Goal: Transaction & Acquisition: Purchase product/service

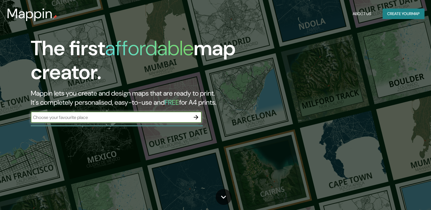
click at [148, 120] on input "text" at bounding box center [111, 117] width 160 height 7
type input "irapuato"
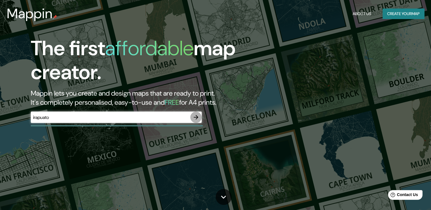
click at [194, 117] on icon "button" at bounding box center [196, 117] width 7 height 7
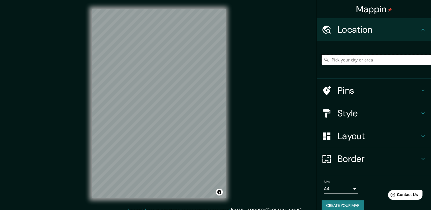
click at [354, 60] on input "Pick your city or area" at bounding box center [376, 60] width 109 height 10
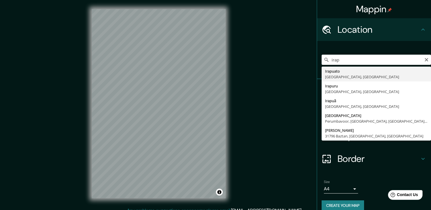
type input "[GEOGRAPHIC_DATA], [GEOGRAPHIC_DATA], [GEOGRAPHIC_DATA]"
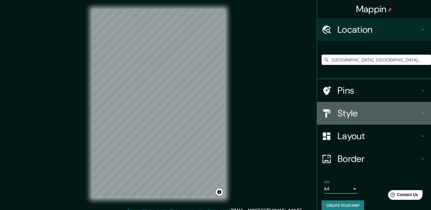
click at [421, 113] on icon at bounding box center [423, 113] width 7 height 7
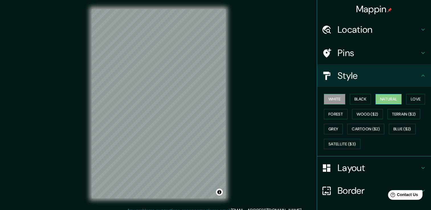
click at [386, 100] on button "Natural" at bounding box center [389, 99] width 26 height 11
click at [407, 98] on button "Love" at bounding box center [415, 99] width 19 height 11
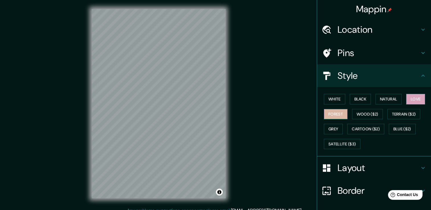
click at [330, 116] on button "Forest" at bounding box center [336, 114] width 24 height 11
click at [359, 113] on button "Wood ($2)" at bounding box center [367, 114] width 31 height 11
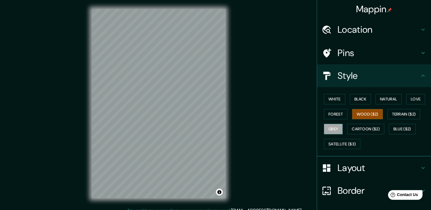
click at [331, 127] on button "Grey" at bounding box center [333, 129] width 19 height 11
click at [335, 102] on button "White" at bounding box center [334, 99] width 21 height 11
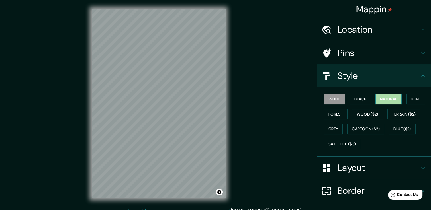
click at [382, 98] on button "Natural" at bounding box center [389, 99] width 26 height 11
click at [365, 50] on h4 "Pins" at bounding box center [379, 52] width 82 height 11
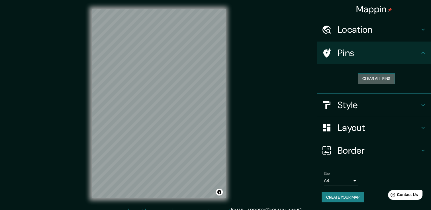
click at [375, 78] on button "Clear all pins" at bounding box center [376, 79] width 37 height 11
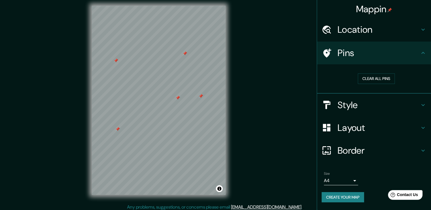
scroll to position [6, 0]
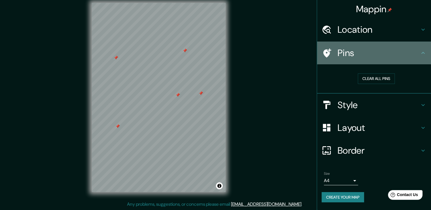
click at [423, 52] on icon at bounding box center [422, 53] width 3 height 2
click at [422, 54] on icon at bounding box center [423, 53] width 7 height 7
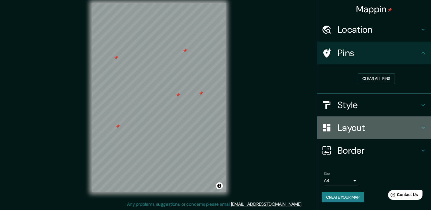
click at [423, 128] on icon at bounding box center [422, 128] width 3 height 2
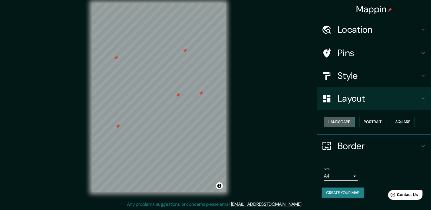
click at [343, 125] on button "Landscape" at bounding box center [339, 122] width 31 height 11
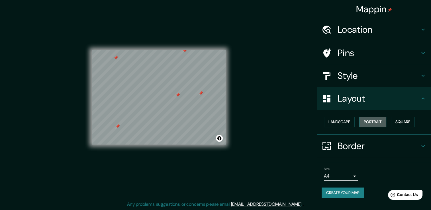
click at [372, 121] on button "Portrait" at bounding box center [372, 122] width 27 height 11
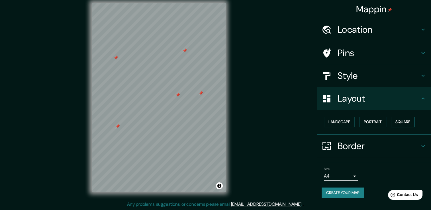
click at [400, 120] on button "Square" at bounding box center [403, 122] width 24 height 11
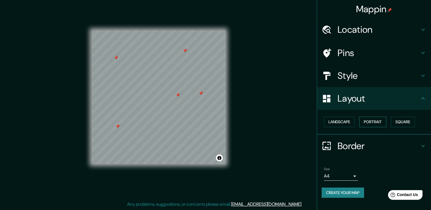
click at [380, 123] on button "Portrait" at bounding box center [372, 122] width 27 height 11
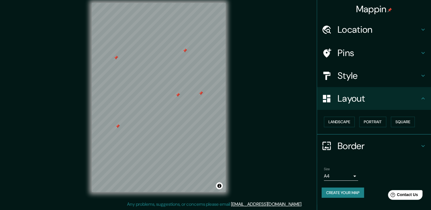
click at [358, 147] on h4 "Border" at bounding box center [379, 145] width 82 height 11
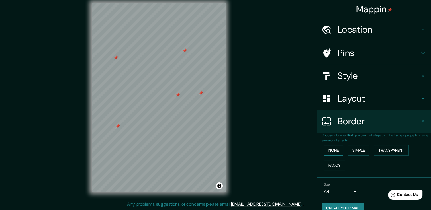
click at [332, 152] on button "None" at bounding box center [333, 150] width 19 height 11
click at [356, 152] on button "Simple" at bounding box center [359, 150] width 22 height 11
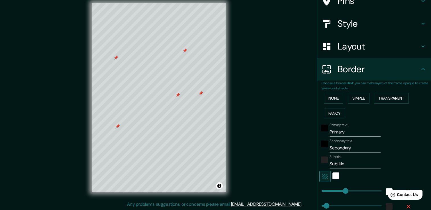
scroll to position [53, 0]
click at [351, 132] on input "Primary" at bounding box center [355, 131] width 51 height 9
type input "Primar"
type input "38"
type input "Prima"
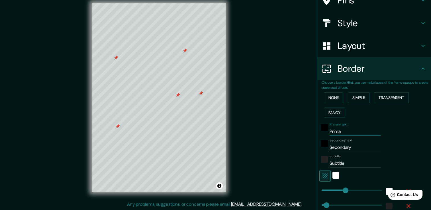
type input "38"
type input "Prim"
type input "38"
type input "Pri"
type input "38"
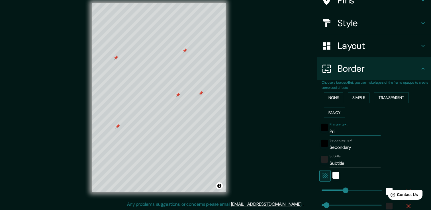
type input "Pr"
type input "38"
type input "P"
type input "38"
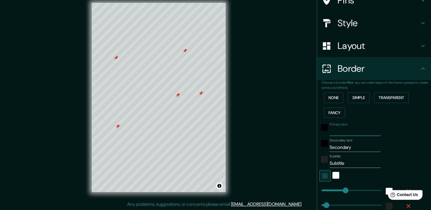
type input "c"
type input "38"
type input "ce"
type input "38"
type input "cen"
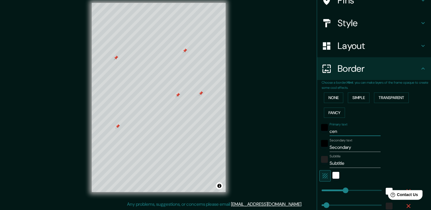
type input "38"
type input "cent"
type input "38"
type input "centr"
type input "38"
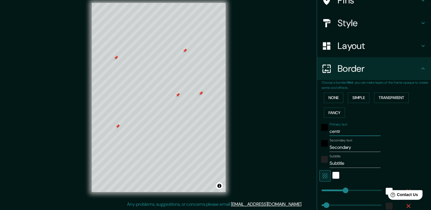
type input "centro"
type input "38"
type input "centro"
type input "38"
type input "centro d"
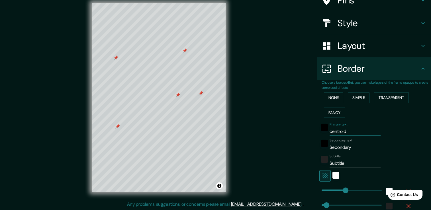
type input "38"
type input "centro de"
type input "38"
type input "centro de"
type input "38"
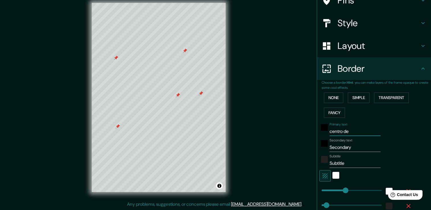
type input "centro de r"
type input "38"
type input "centro de re"
type input "38"
type input "centro de rec"
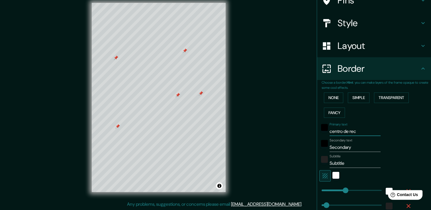
type input "38"
type input "centro de re"
type input "38"
type input "centro de r"
type input "38"
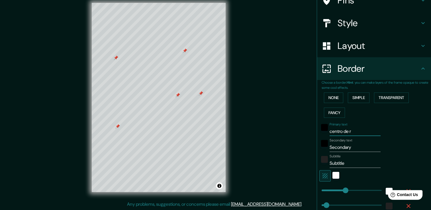
type input "centro de"
type input "38"
type input "centro de"
click at [351, 146] on input "Secondary" at bounding box center [355, 147] width 51 height 9
type input "Secondar"
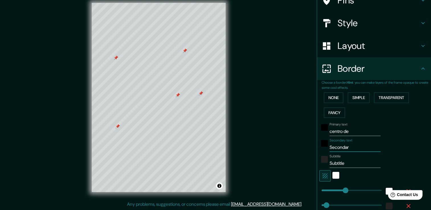
type input "38"
type input "Seconda"
type input "38"
type input "Second"
type input "38"
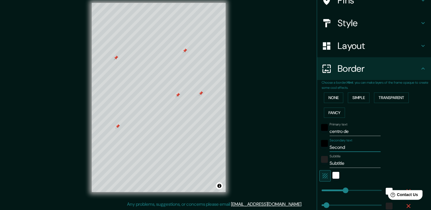
type input "Secon"
type input "38"
type input "Seco"
type input "38"
type input "Sec"
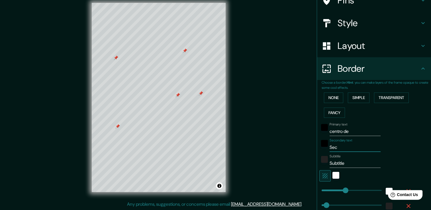
type input "38"
type input "Se"
type input "38"
type input "S"
type input "38"
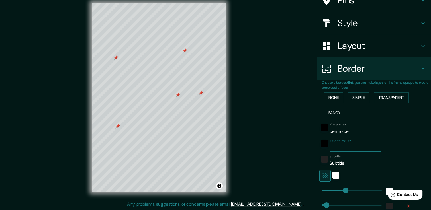
type input "38"
type input "r"
type input "38"
type input "re"
type input "38"
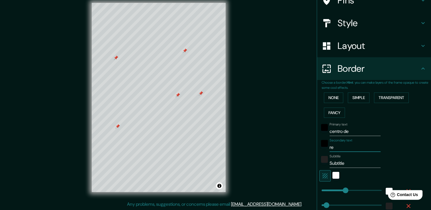
type input "rec"
type input "38"
type input "reci"
type input "38"
type input "recid"
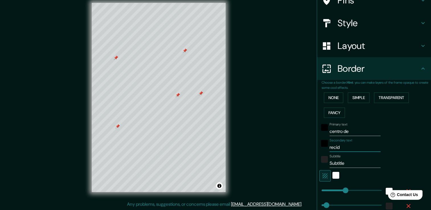
type input "38"
type input "recidu"
type input "38"
type input "reciduo"
type input "38"
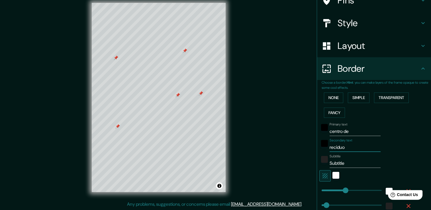
type input "reciduos"
type input "38"
type input "reciduos"
click at [345, 163] on input "Subtitle" at bounding box center [355, 163] width 51 height 9
type input "Subtitl"
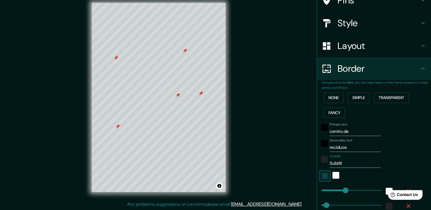
type input "38"
type input "Subt"
type input "38"
type input "Su"
type input "38"
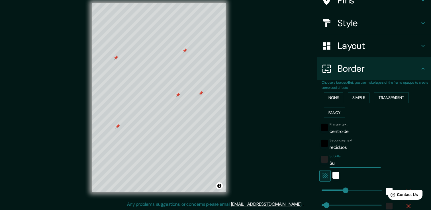
type input "S"
type input "38"
type input "c"
type input "38"
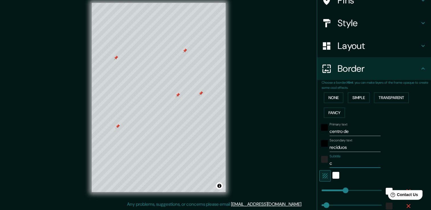
type input "cr"
type input "38"
type input "cre"
type input "38"
type input "crea"
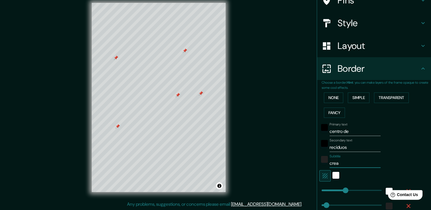
type input "38"
type input "creag"
type input "38"
type input "crea"
type input "38"
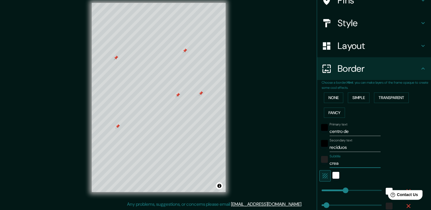
type input "cre"
type input "38"
type input "cr"
type input "38"
type input "c"
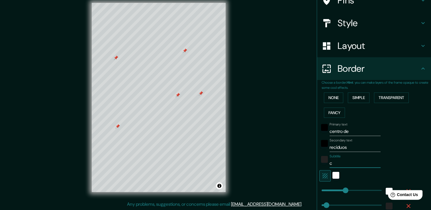
type input "38"
type input "C"
type input "38"
type input "CR"
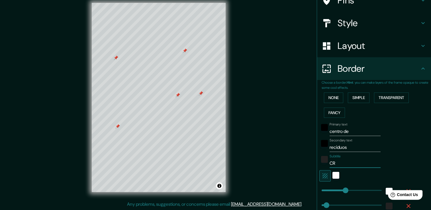
type input "38"
type input "CRE"
type input "38"
type input "CREA"
type input "38"
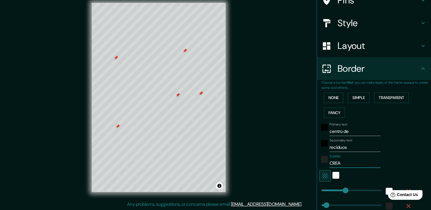
type input "CREAG"
type input "38"
type input "CREAG."
type input "38"
type input "CREAG"
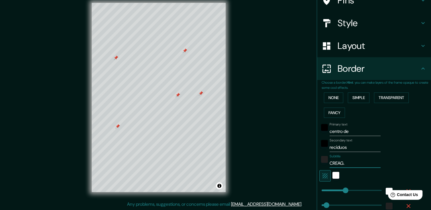
type input "38"
type input "CREAG-"
type input "38"
type input "CREAG-B"
type input "38"
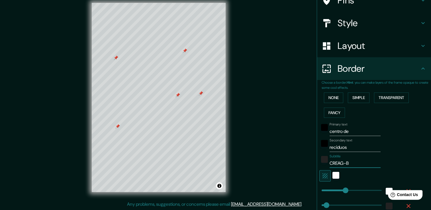
type input "CREAG-BI"
type input "38"
type input "CREAG-BIO"
type input "38"
type input "CREAG-BIO"
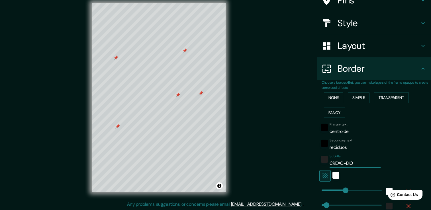
type input "38"
type input "CREAG-BIO M"
type input "38"
type input "CREAG-BIO MA"
type input "38"
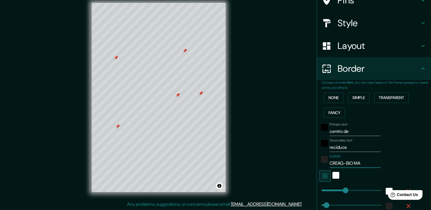
type input "CREAG-BIO MAS"
type input "38"
type input "CREAG-BIO MASA"
type input "38"
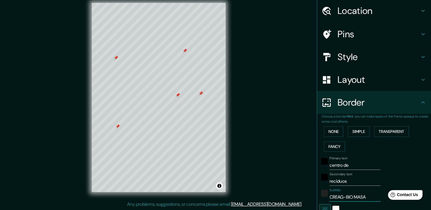
scroll to position [18, 0]
type input "CREAG-BIO MASA"
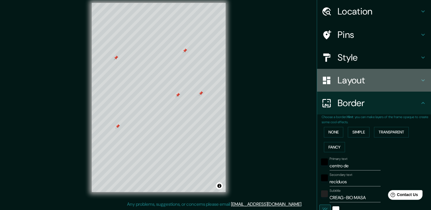
click at [420, 83] on icon at bounding box center [423, 80] width 7 height 7
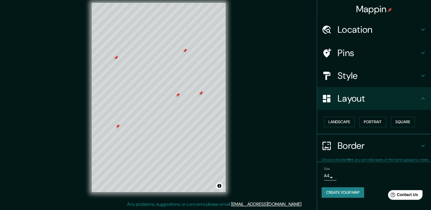
scroll to position [0, 0]
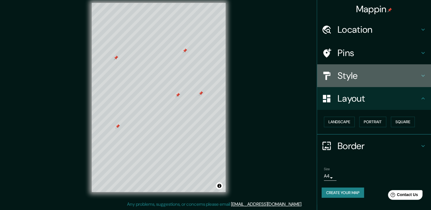
click at [420, 75] on icon at bounding box center [423, 75] width 7 height 7
type input "38"
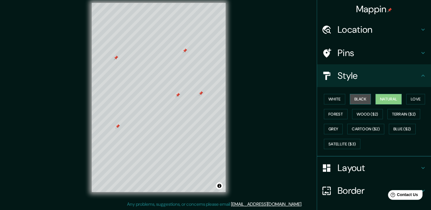
click at [356, 100] on button "Black" at bounding box center [360, 99] width 21 height 11
click at [333, 100] on button "White" at bounding box center [334, 99] width 21 height 11
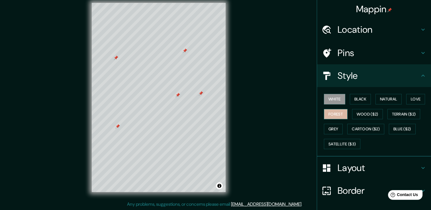
click at [331, 113] on button "Forest" at bounding box center [336, 114] width 24 height 11
click at [407, 101] on button "Love" at bounding box center [415, 99] width 19 height 11
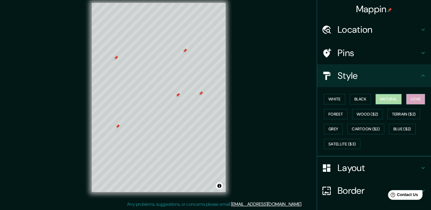
click at [379, 101] on button "Natural" at bounding box center [389, 99] width 26 height 11
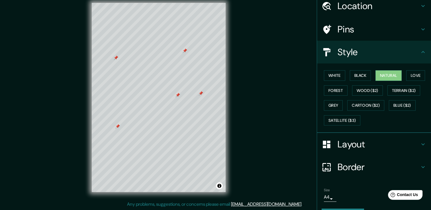
scroll to position [38, 0]
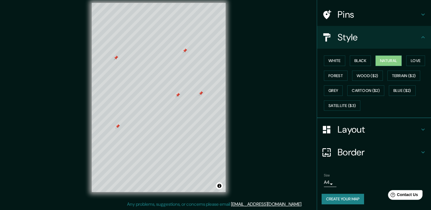
click at [340, 199] on button "Create your map" at bounding box center [343, 199] width 42 height 11
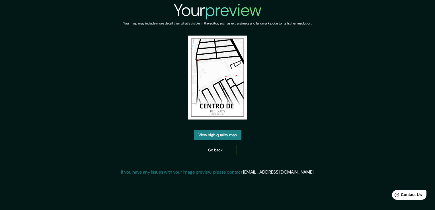
click at [217, 149] on link "Go back" at bounding box center [215, 150] width 43 height 11
click at [219, 134] on link "View high quality map" at bounding box center [218, 135] width 48 height 11
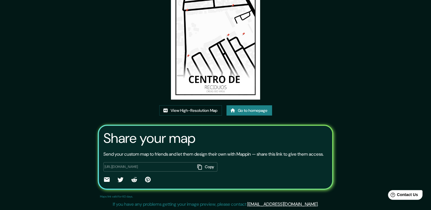
scroll to position [58, 0]
click at [185, 105] on link "View High-Resolution Map" at bounding box center [190, 110] width 63 height 11
